Goal: Transaction & Acquisition: Purchase product/service

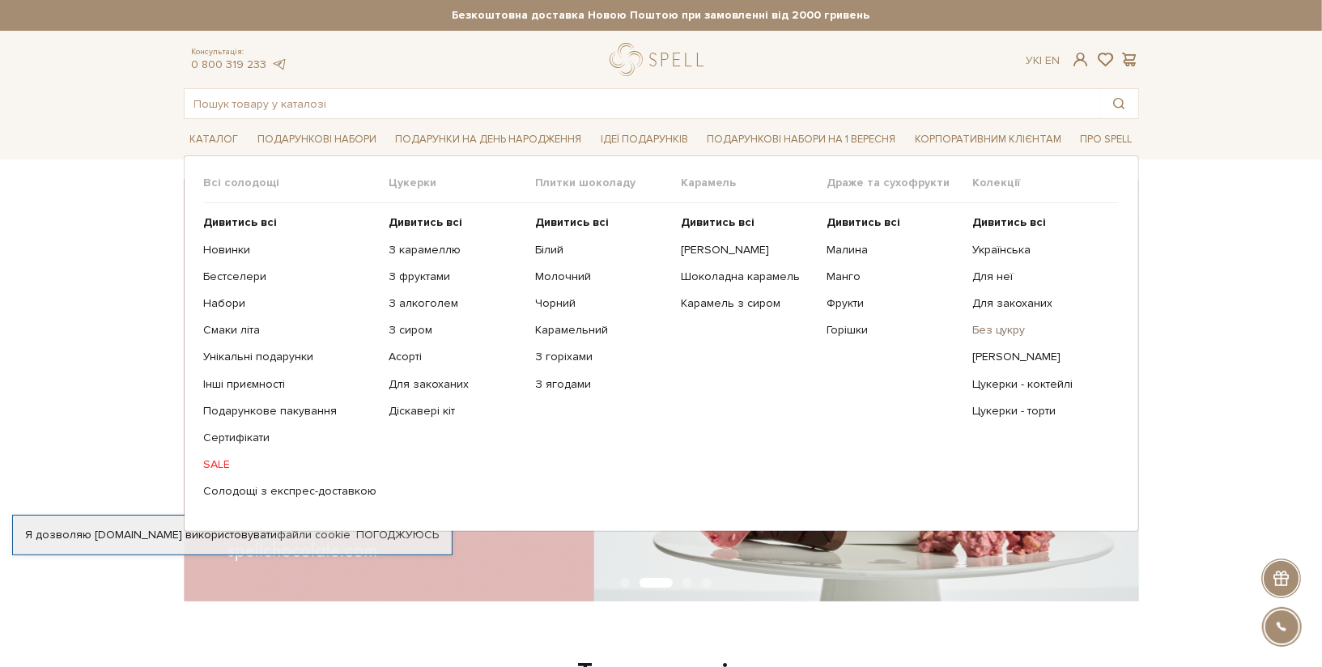
click at [990, 325] on link "Без цукру" at bounding box center [1040, 330] width 134 height 15
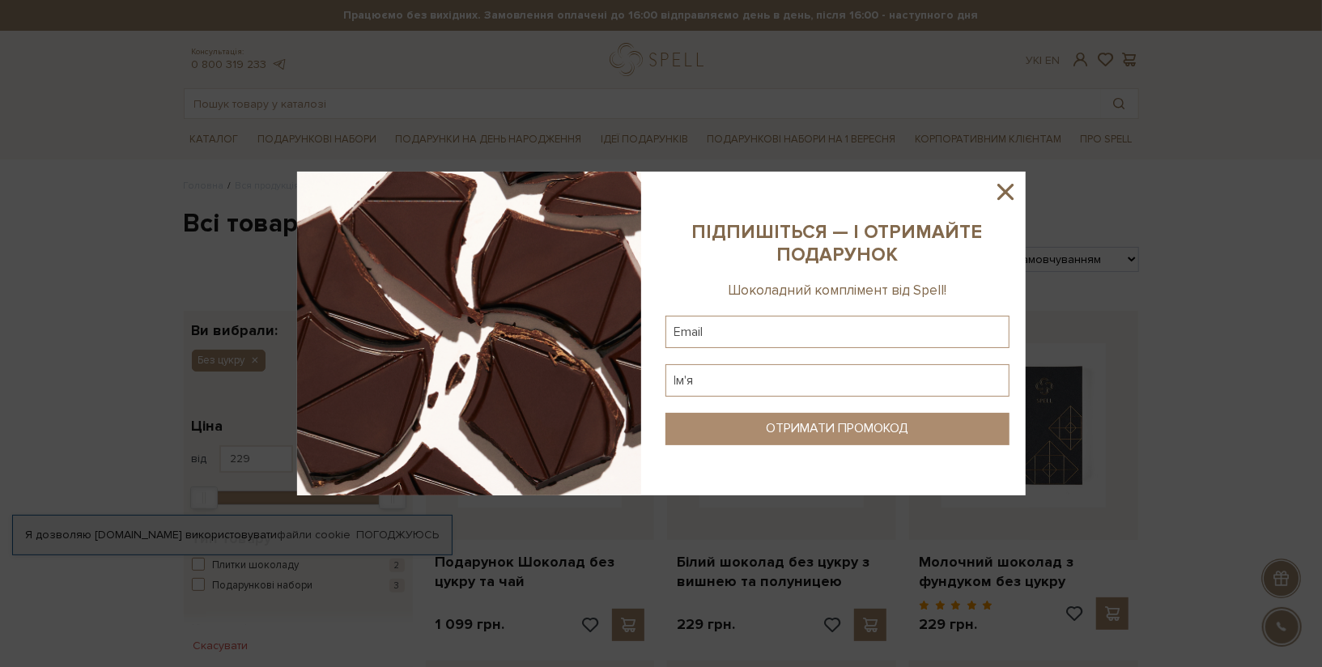
click at [1006, 189] on icon at bounding box center [1006, 192] width 28 height 28
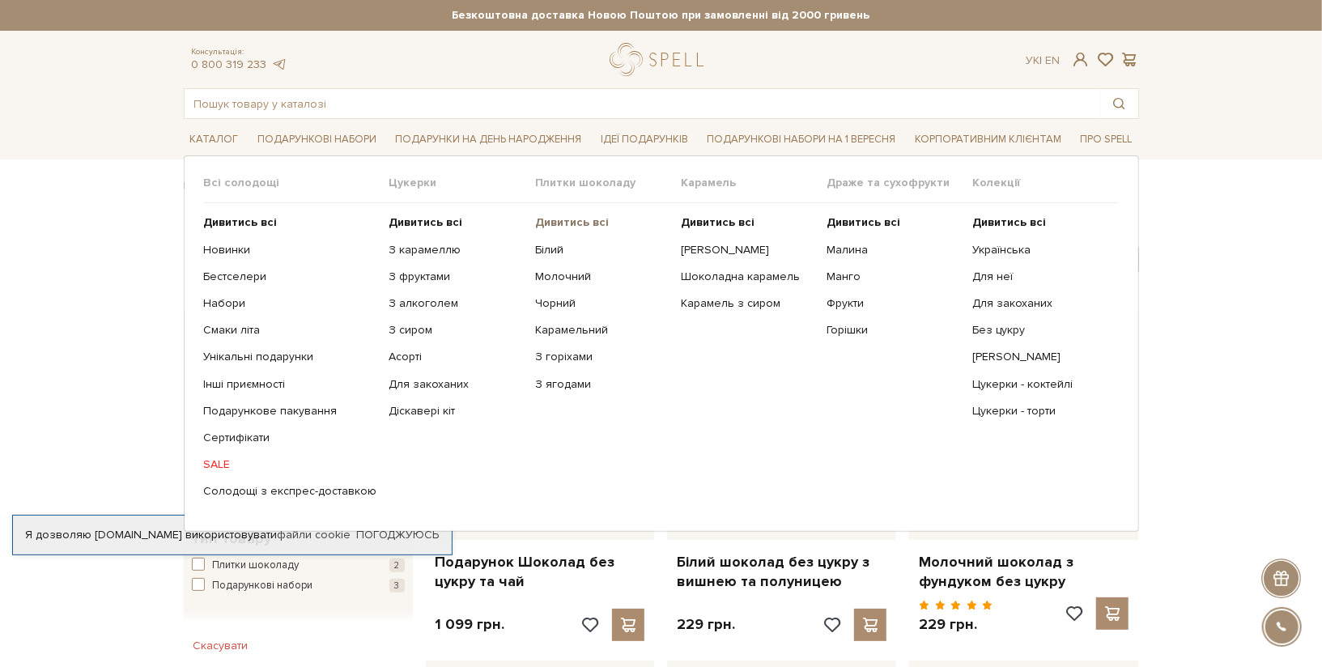
click at [561, 219] on b "Дивитись всі" at bounding box center [572, 222] width 74 height 14
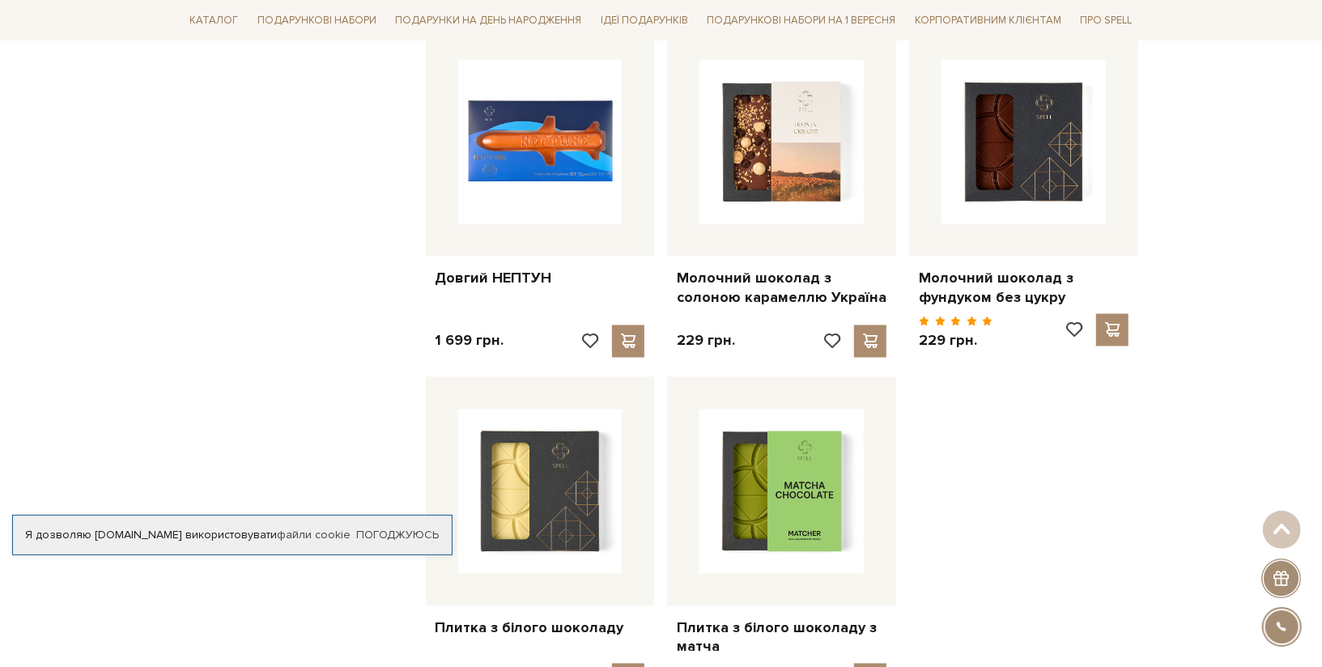
scroll to position [2010, 0]
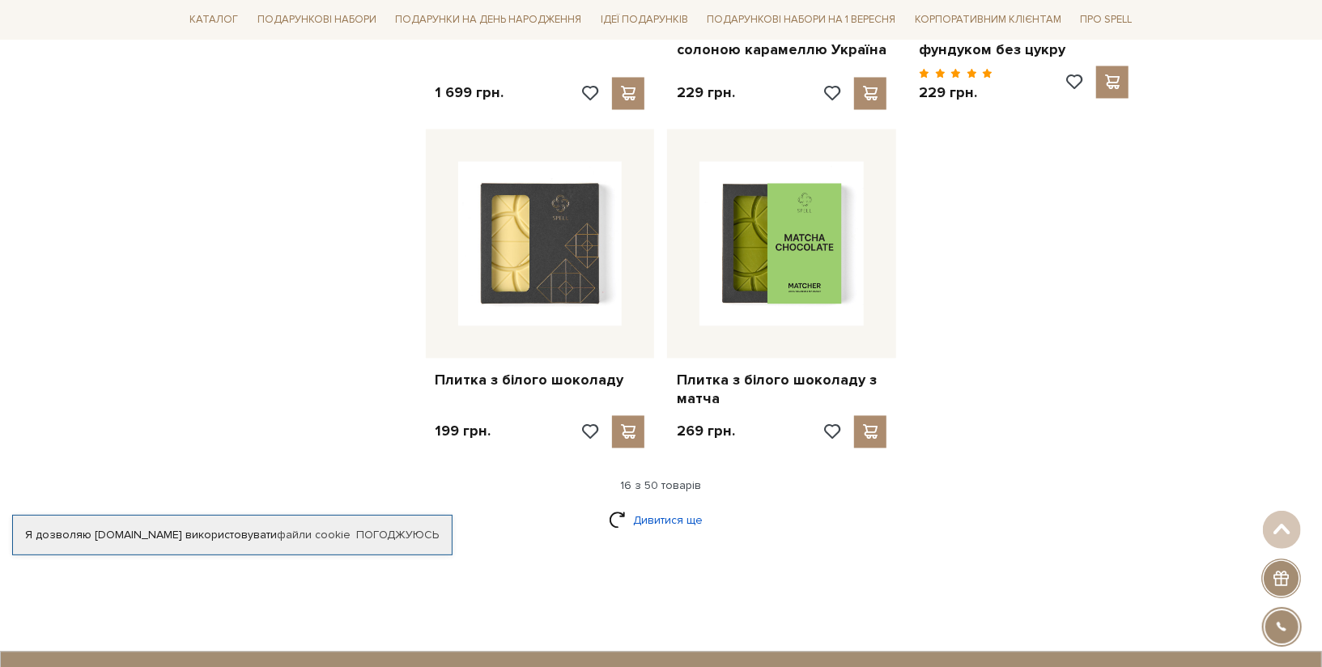
click at [645, 506] on link "Дивитися ще" at bounding box center [661, 520] width 105 height 28
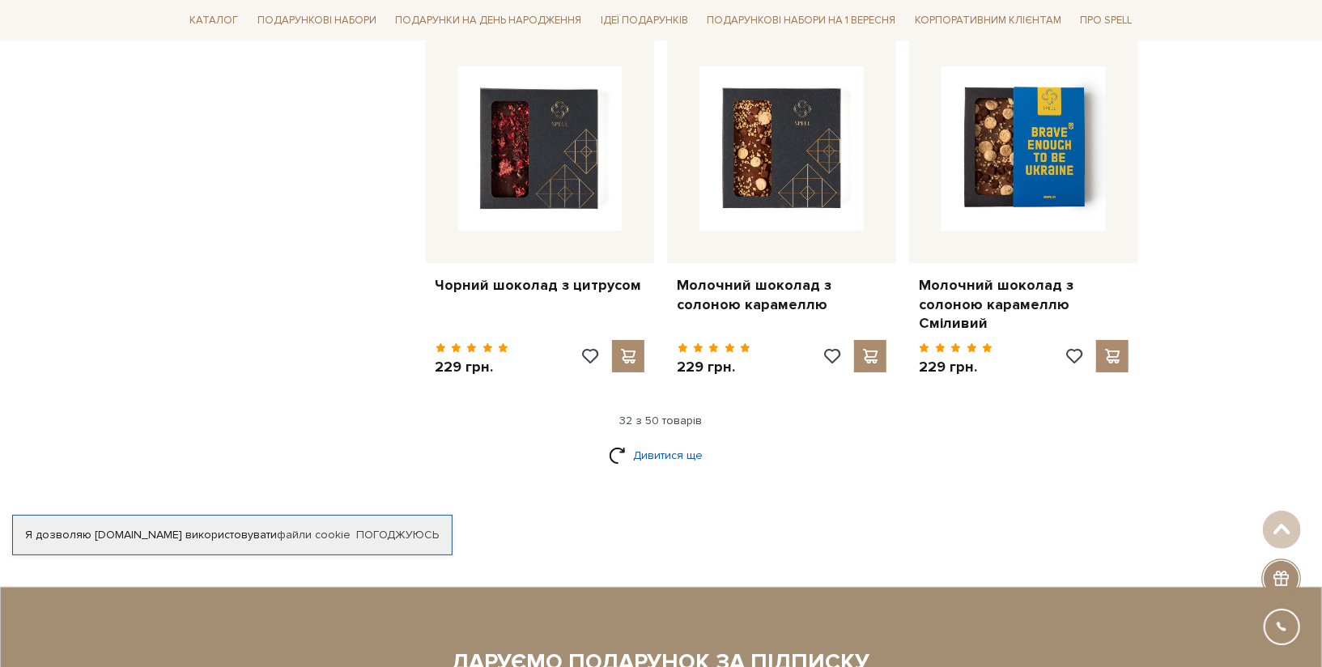
scroll to position [4007, 0]
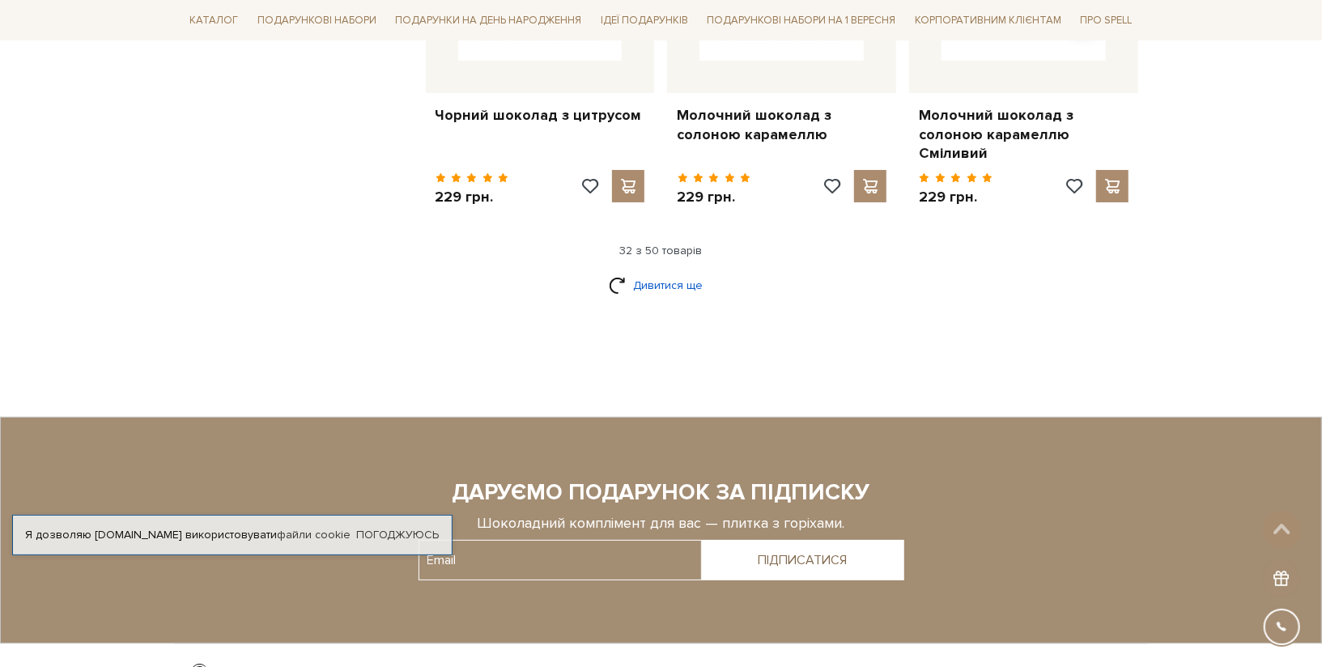
click at [677, 271] on link "Дивитися ще" at bounding box center [661, 285] width 105 height 28
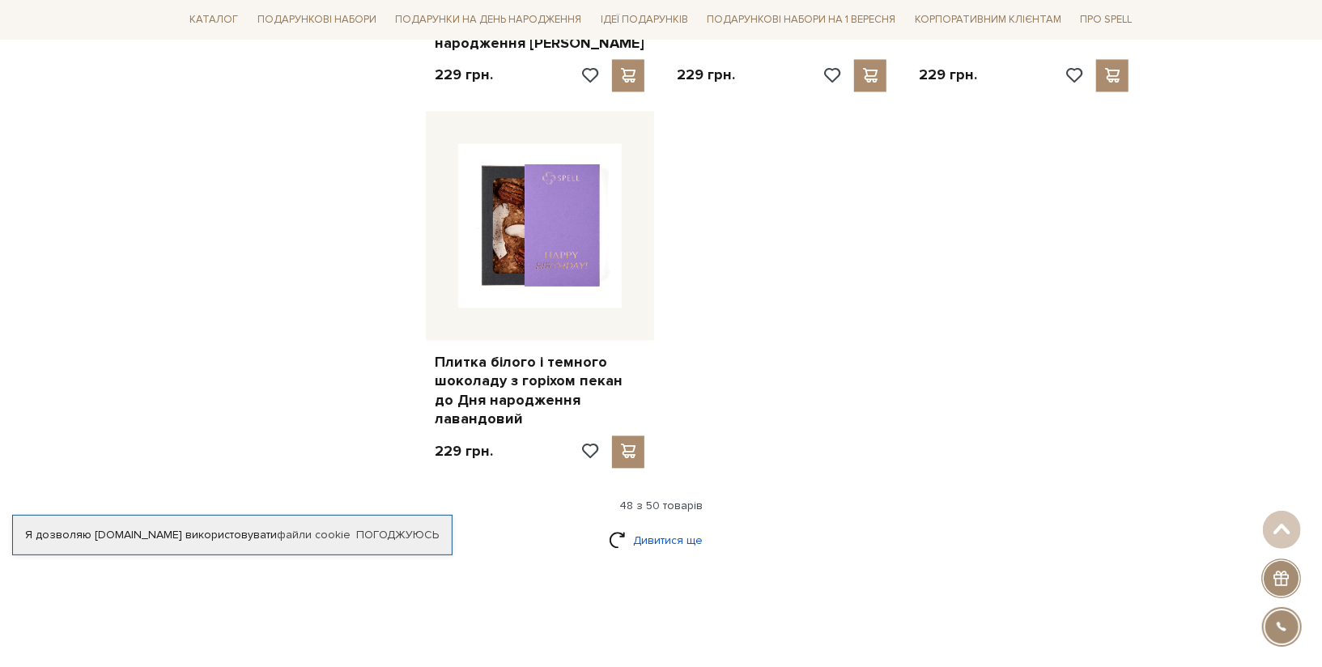
scroll to position [6153, 0]
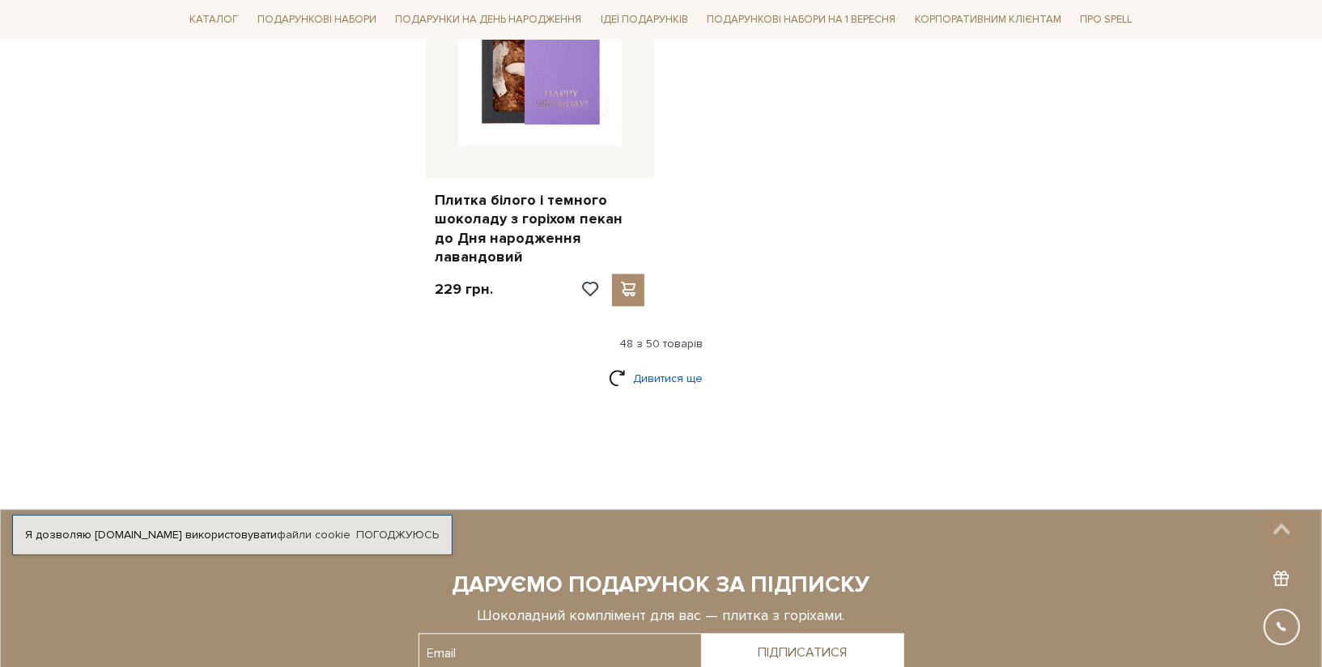
click at [662, 364] on link "Дивитися ще" at bounding box center [661, 378] width 105 height 28
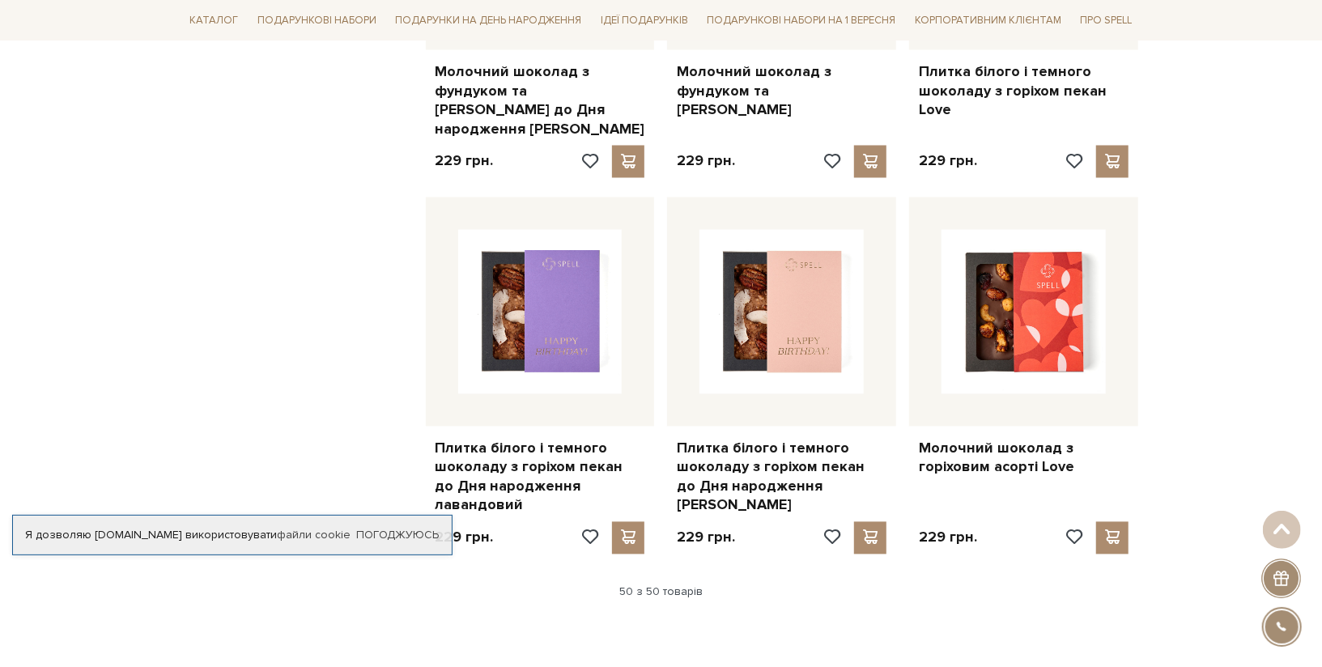
scroll to position [5802, 0]
